Goal: Entertainment & Leisure: Consume media (video, audio)

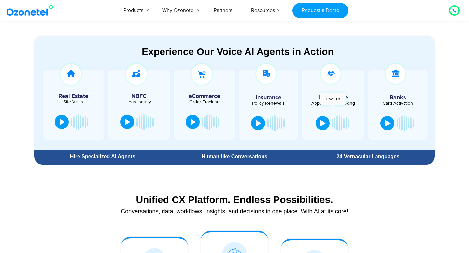
scroll to position [344, 0]
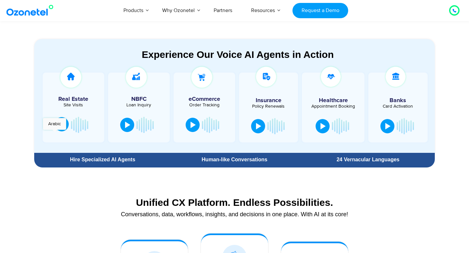
click at [66, 121] on button at bounding box center [62, 124] width 14 height 14
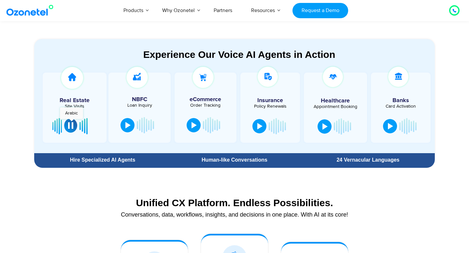
click at [71, 123] on div at bounding box center [70, 125] width 5 height 7
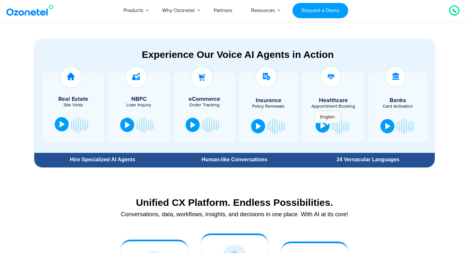
click at [327, 126] on button at bounding box center [323, 126] width 14 height 14
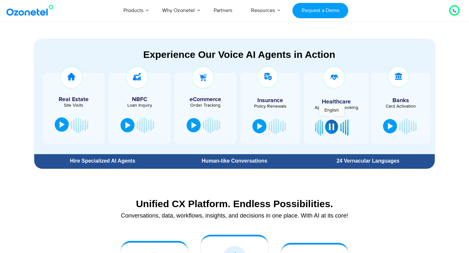
click at [332, 124] on div at bounding box center [331, 127] width 5 height 7
